Goal: Transaction & Acquisition: Subscribe to service/newsletter

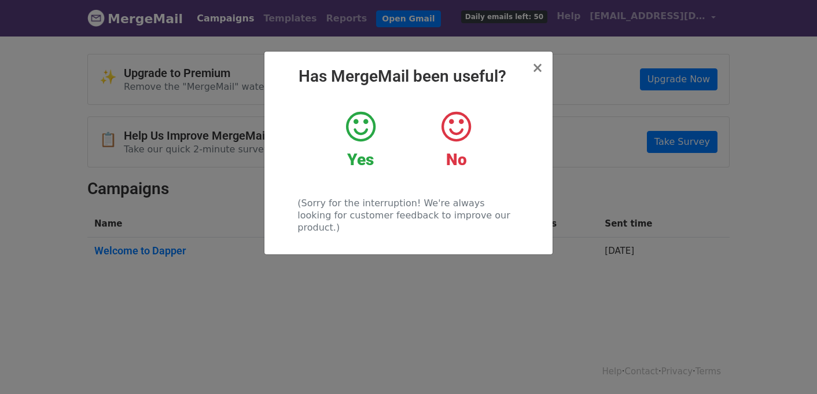
click at [539, 76] on h2 "Has MergeMail been useful?" at bounding box center [409, 77] width 270 height 20
click at [537, 72] on span "×" at bounding box center [538, 68] width 12 height 16
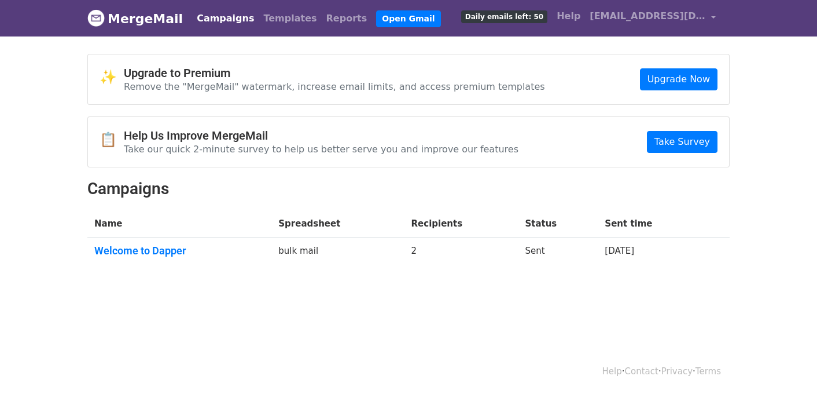
scroll to position [1, 0]
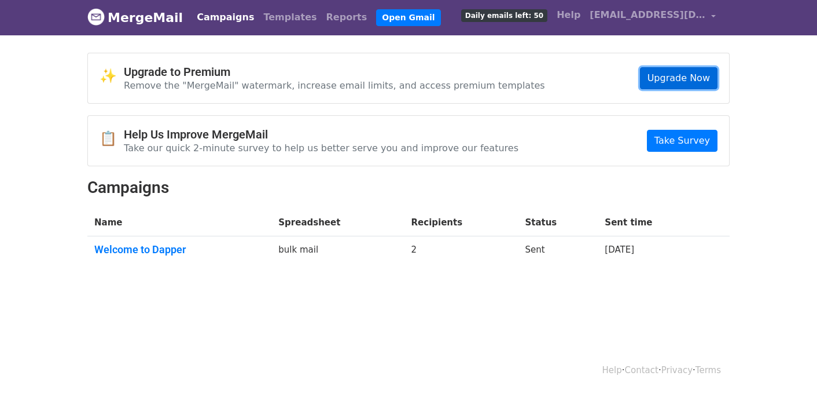
click at [662, 79] on link "Upgrade Now" at bounding box center [679, 78] width 78 height 22
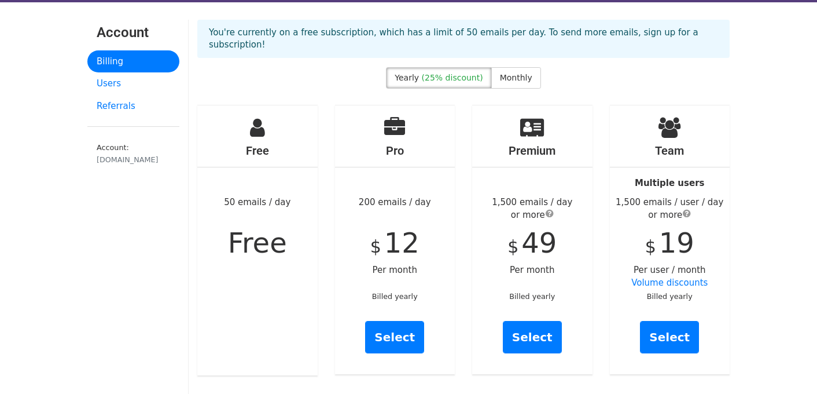
scroll to position [36, 0]
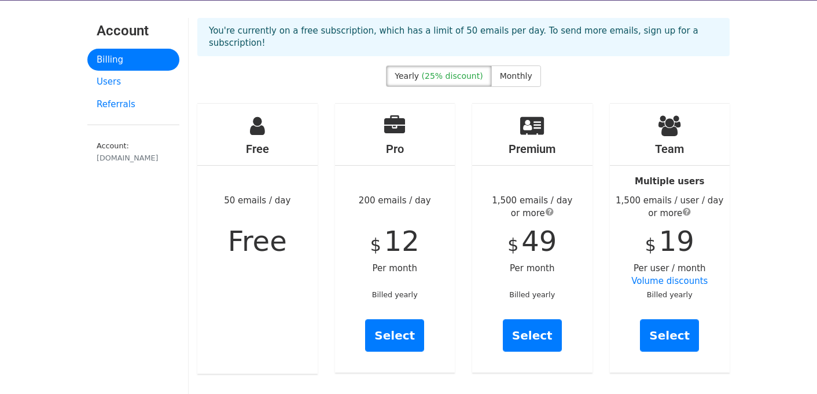
click at [240, 227] on span "Free" at bounding box center [257, 241] width 59 height 32
